Goal: Contribute content

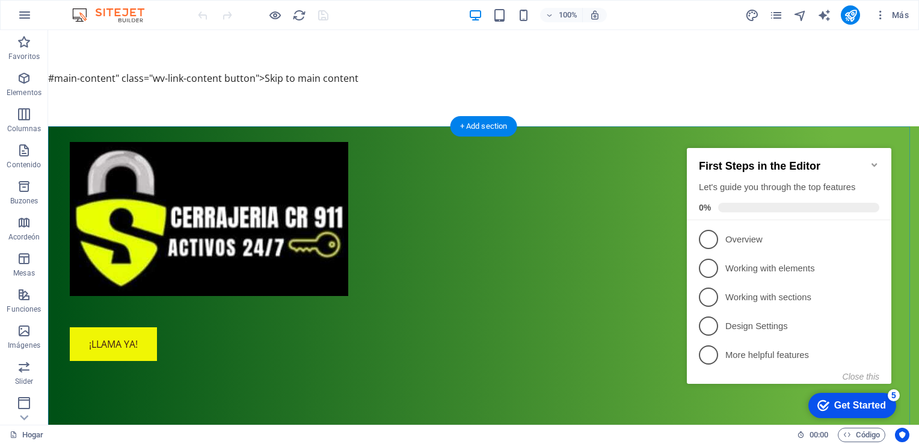
click at [883, 16] on icon "button" at bounding box center [881, 15] width 12 height 12
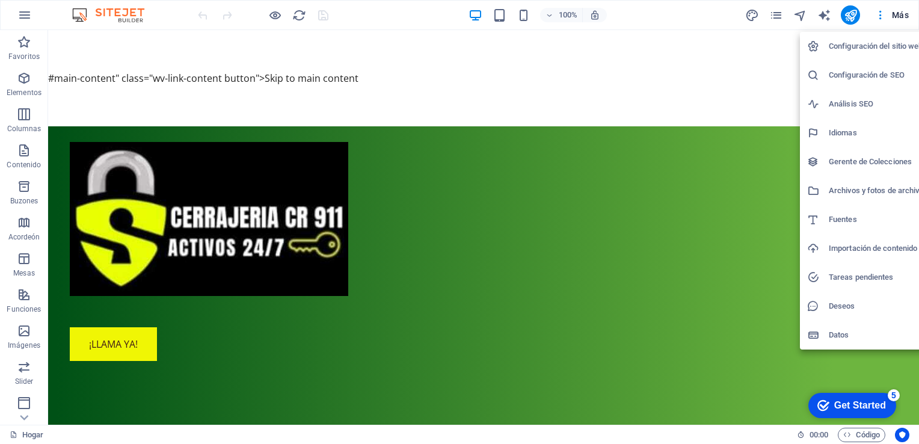
click at [440, 90] on div at bounding box center [459, 222] width 919 height 444
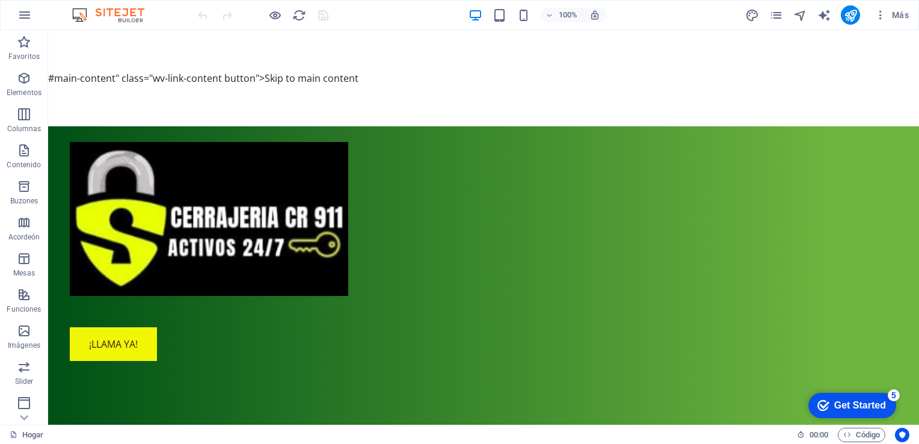
click at [885, 17] on icon "button" at bounding box center [881, 15] width 12 height 12
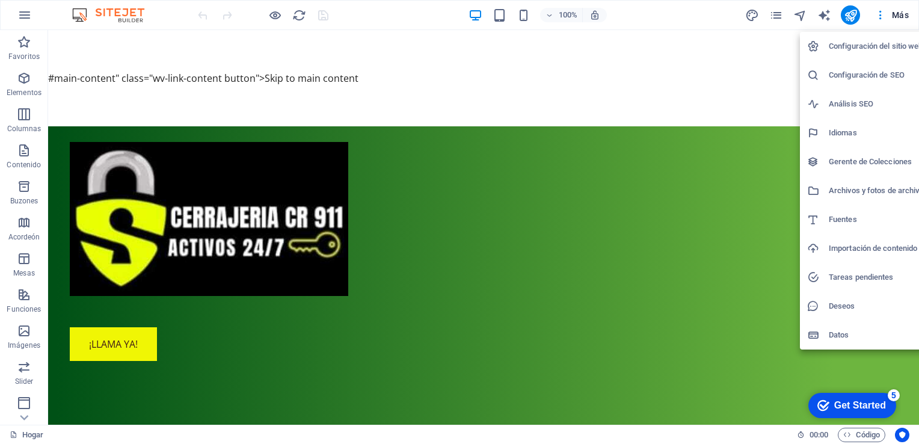
click at [858, 438] on div at bounding box center [459, 222] width 919 height 444
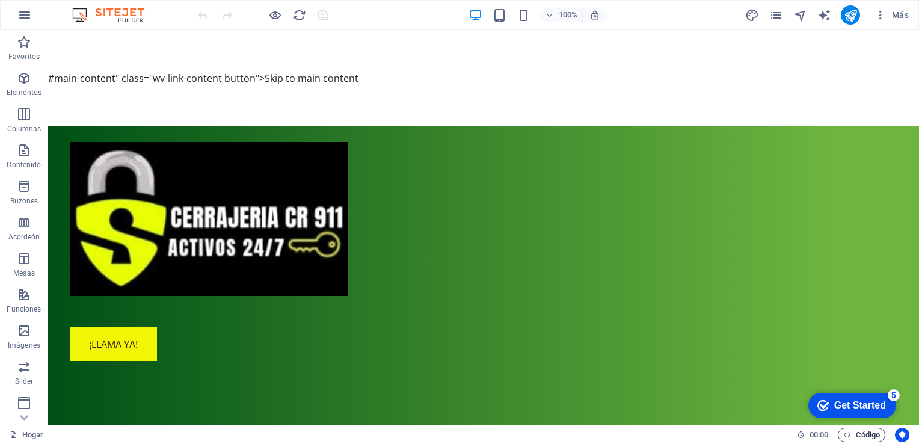
click at [862, 437] on font "Código" at bounding box center [868, 435] width 24 height 14
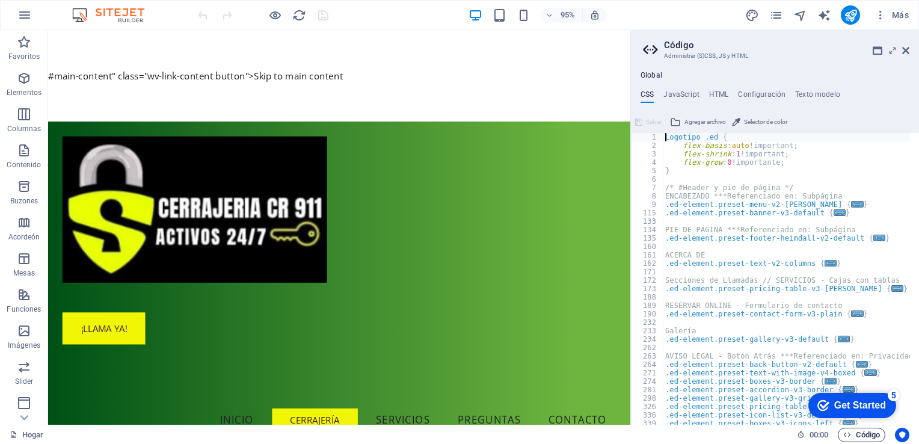
click at [865, 435] on font "Código" at bounding box center [868, 435] width 24 height 14
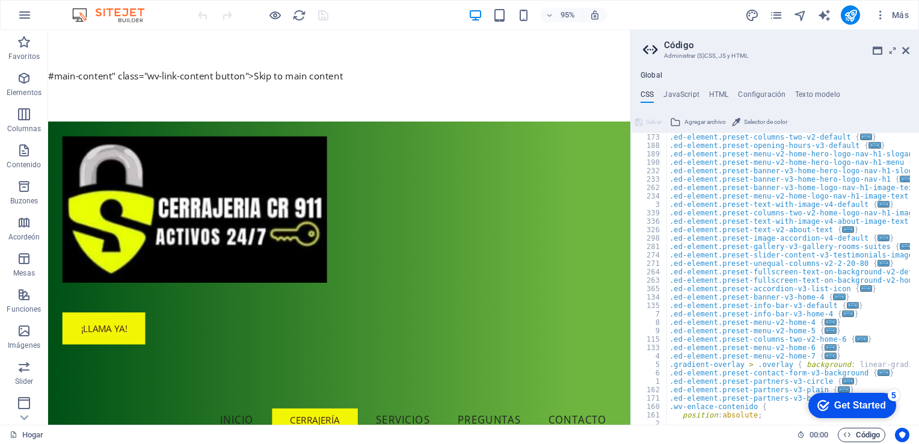
scroll to position [517, 0]
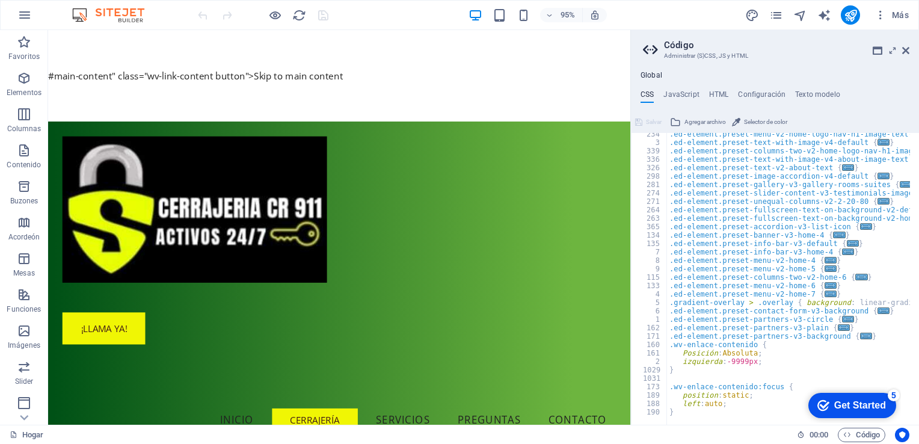
click at [725, 414] on div at bounding box center [914, 419] width 495 height 12
type textarea "}"
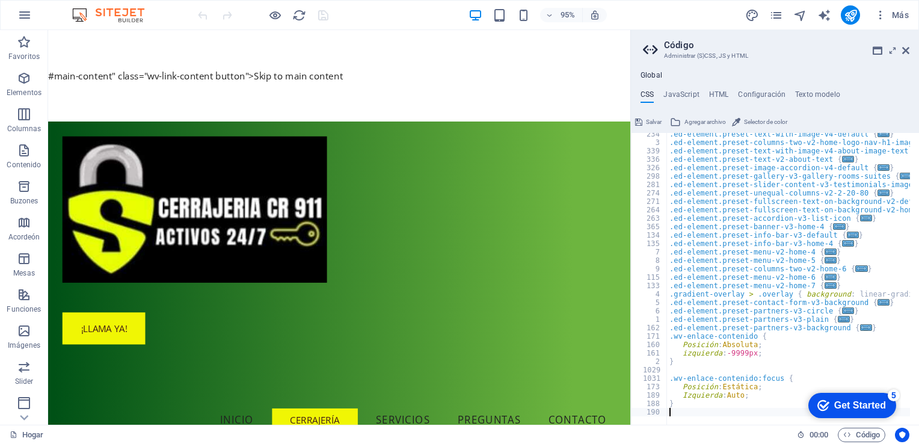
paste textarea "}"
type textarea "}"
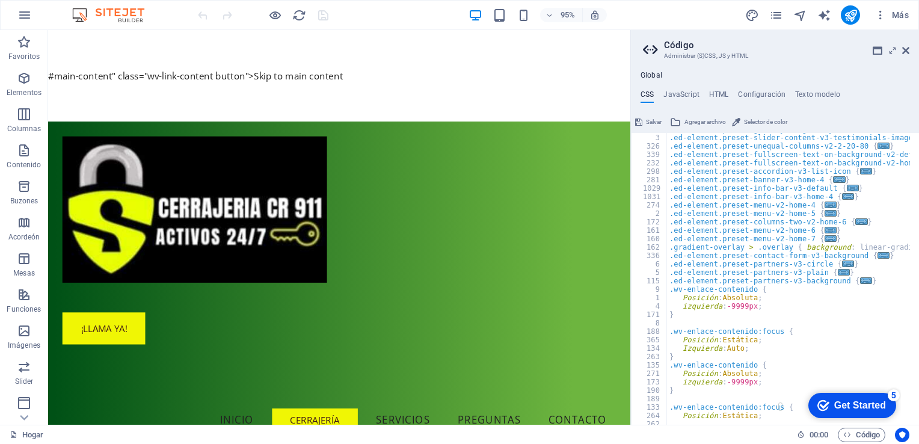
scroll to position [592, 0]
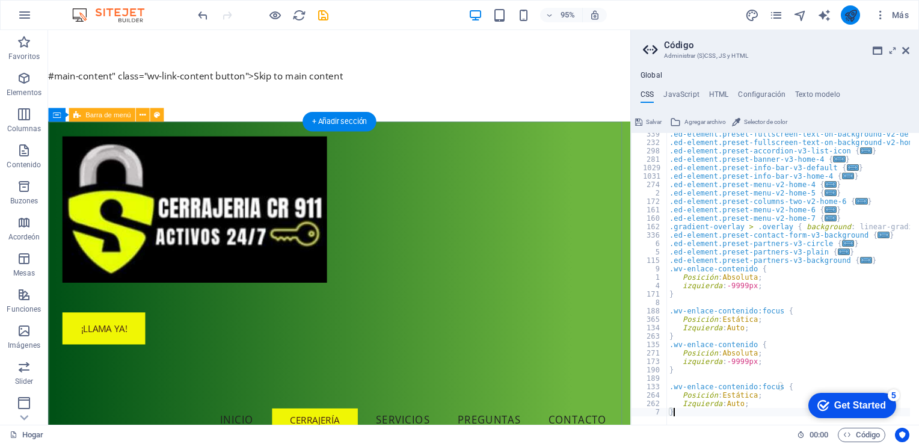
click at [849, 15] on icon "publicar" at bounding box center [851, 15] width 14 height 14
